Goal: Task Accomplishment & Management: Use online tool/utility

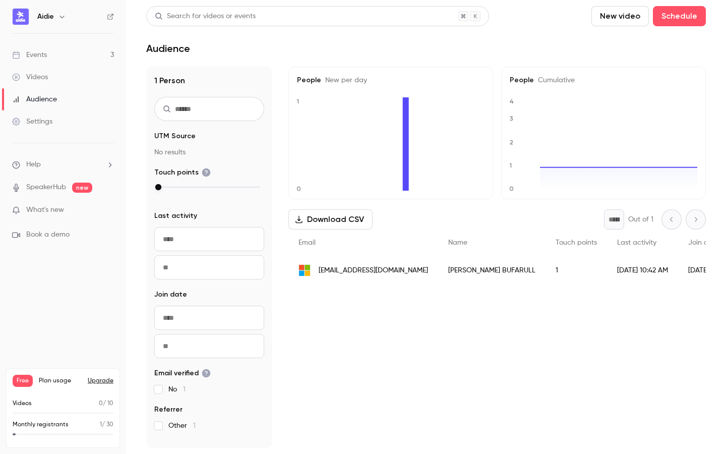
click at [40, 54] on div "Events" at bounding box center [29, 55] width 35 height 10
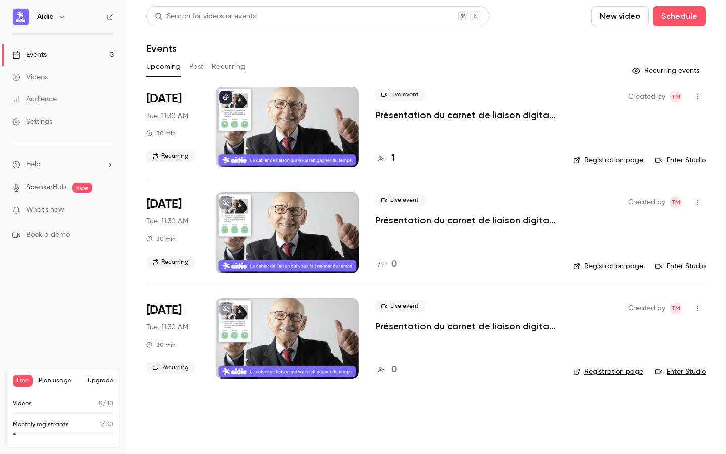
click at [325, 121] on div at bounding box center [287, 127] width 144 height 81
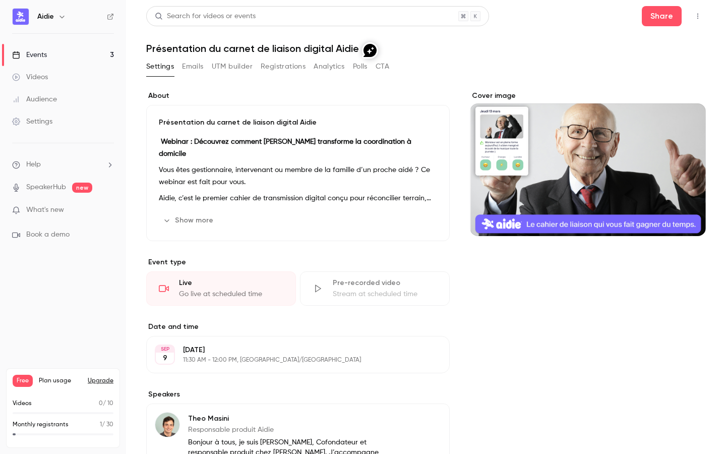
click at [198, 289] on div "Go live at scheduled time" at bounding box center [231, 294] width 104 height 10
click at [198, 291] on div "Go live at scheduled time" at bounding box center [231, 294] width 104 height 10
click at [187, 218] on button "Show more" at bounding box center [189, 220] width 60 height 16
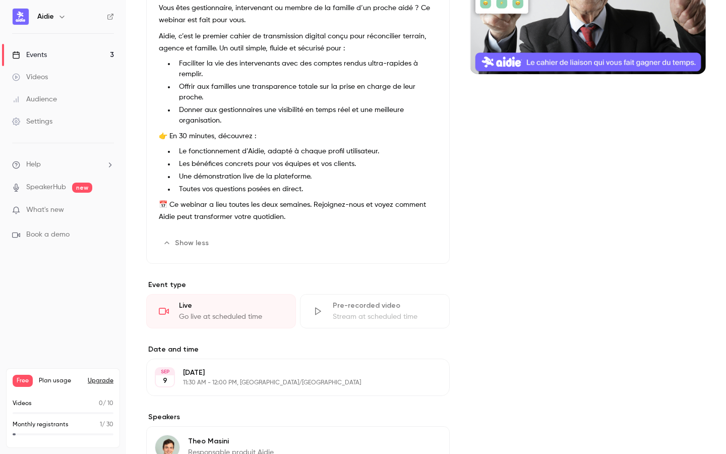
scroll to position [333, 0]
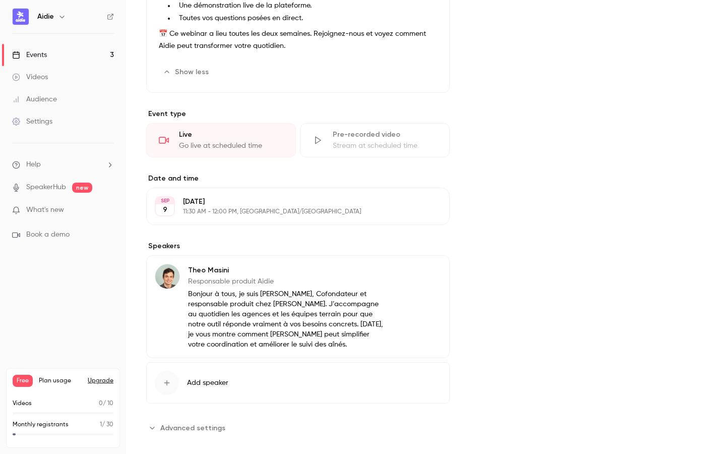
click at [219, 141] on div "Go live at scheduled time" at bounding box center [231, 146] width 104 height 10
click at [188, 208] on p "11:30 AM - 12:00 PM, [GEOGRAPHIC_DATA]/[GEOGRAPHIC_DATA]" at bounding box center [289, 212] width 213 height 8
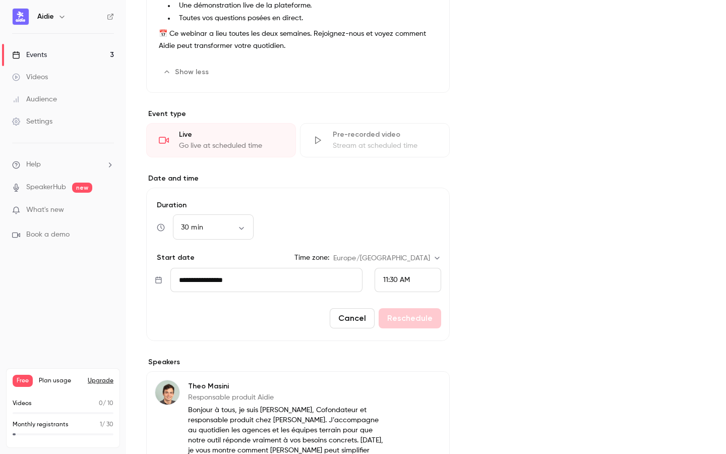
click at [202, 109] on p "Event type" at bounding box center [297, 114] width 303 height 10
click at [225, 130] on div "Live" at bounding box center [231, 135] width 104 height 10
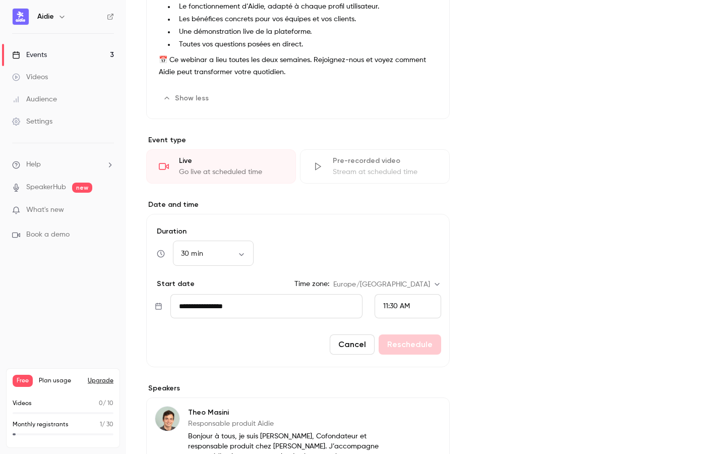
scroll to position [0, 0]
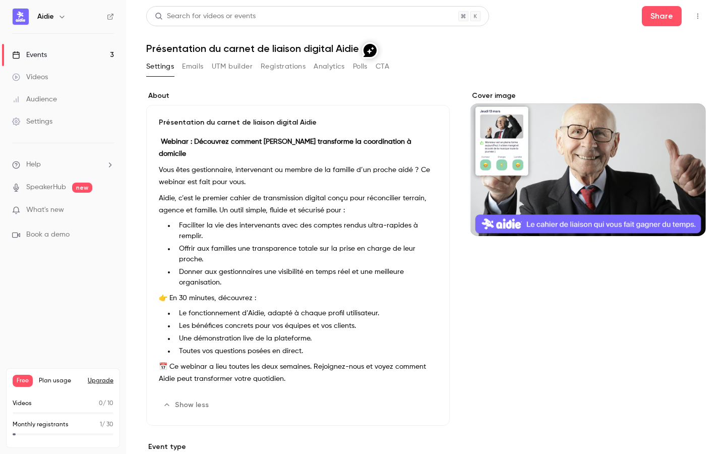
click at [694, 17] on icon "button" at bounding box center [698, 16] width 8 height 7
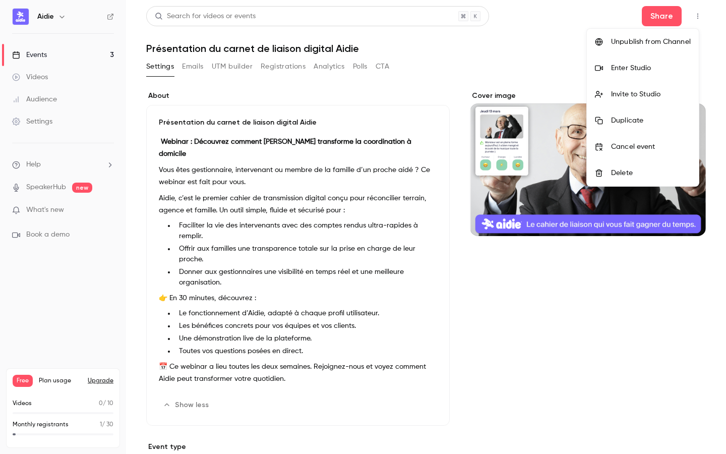
click at [648, 67] on div "Enter Studio" at bounding box center [651, 68] width 80 height 10
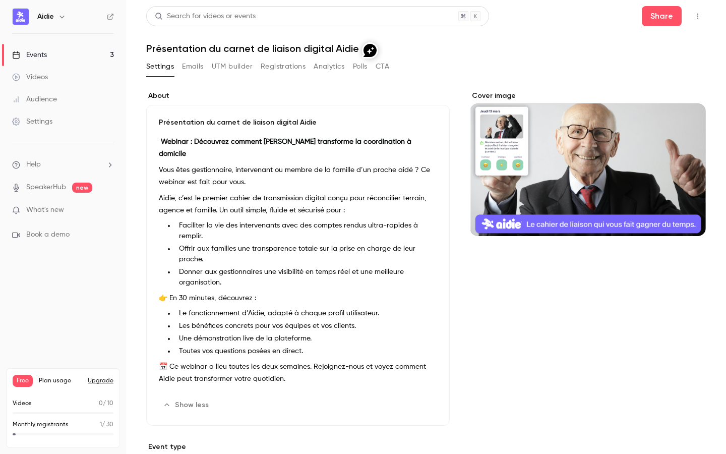
click at [42, 96] on div "Audience" at bounding box center [34, 99] width 45 height 10
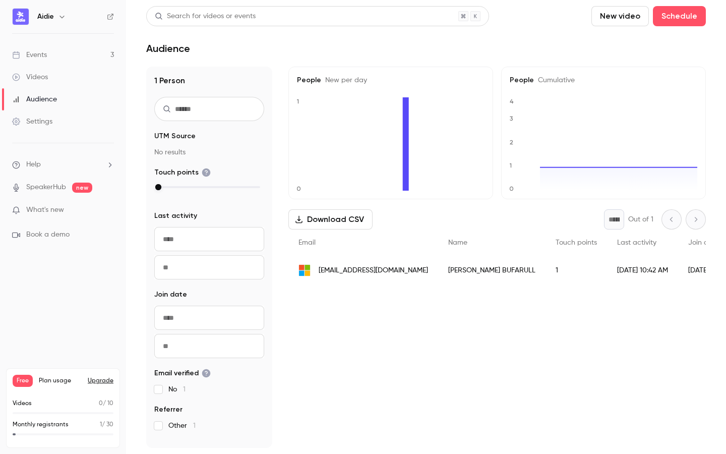
click at [376, 272] on span "[EMAIL_ADDRESS][DOMAIN_NAME]" at bounding box center [373, 270] width 109 height 11
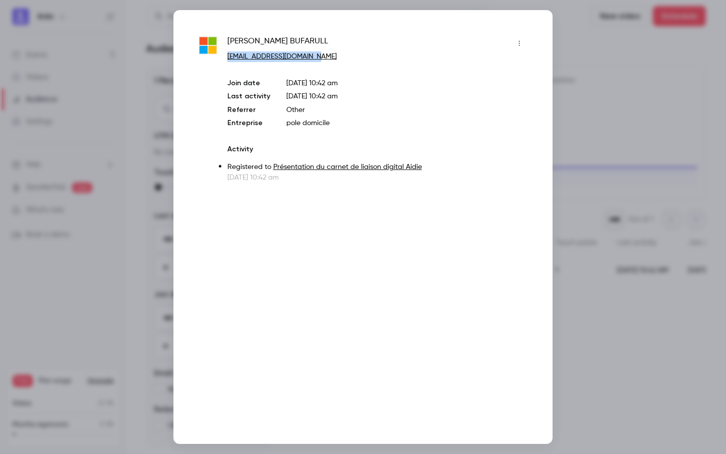
drag, startPoint x: 313, startPoint y: 60, endPoint x: 225, endPoint y: 54, distance: 87.9
click at [225, 54] on div "[PERSON_NAME] [EMAIL_ADDRESS][DOMAIN_NAME] Join date [DATE] 10:42 am Last activ…" at bounding box center [363, 108] width 329 height 147
copy link "[EMAIL_ADDRESS][DOMAIN_NAME]"
click at [581, 85] on div at bounding box center [363, 227] width 726 height 454
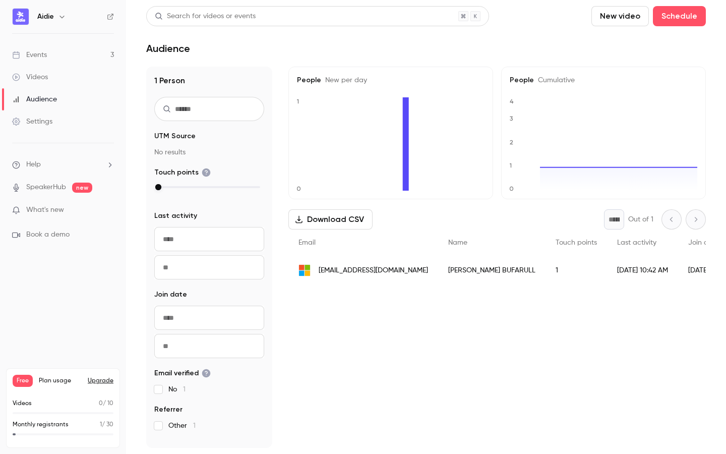
click at [43, 56] on div "Events" at bounding box center [29, 55] width 35 height 10
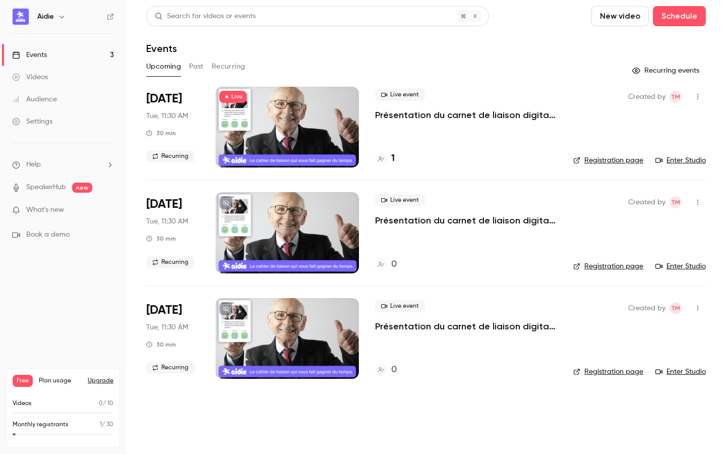
click at [609, 158] on link "Registration page" at bounding box center [608, 160] width 70 height 10
